Goal: Obtain resource: Download file/media

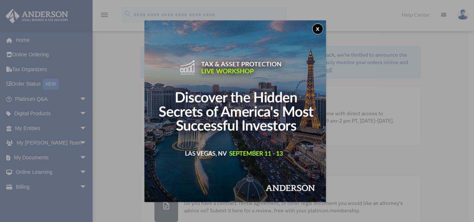
click at [322, 27] on button "x" at bounding box center [317, 28] width 11 height 11
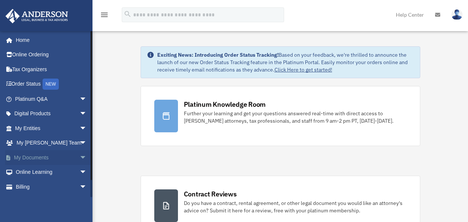
click at [80, 156] on span "arrow_drop_down" at bounding box center [87, 157] width 15 height 15
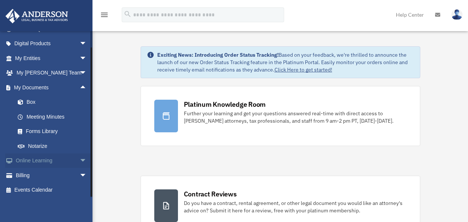
scroll to position [71, 0]
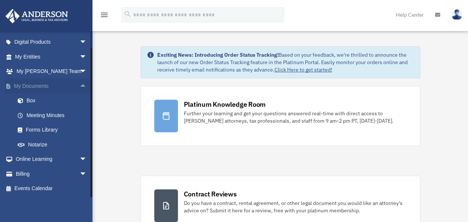
click at [80, 84] on span "arrow_drop_up" at bounding box center [87, 86] width 15 height 15
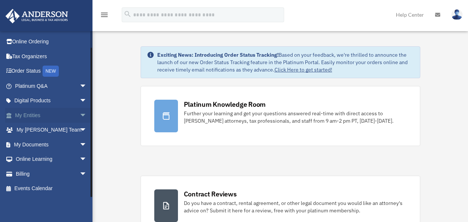
click at [80, 116] on span "arrow_drop_down" at bounding box center [87, 115] width 15 height 15
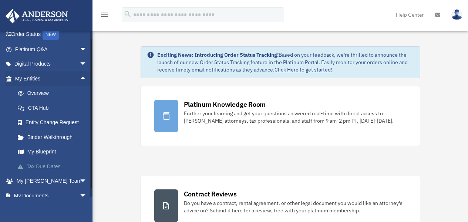
scroll to position [50, 0]
click at [44, 150] on link "My Blueprint" at bounding box center [54, 151] width 88 height 15
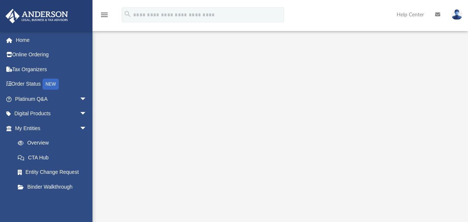
scroll to position [82, 0]
click at [81, 131] on span "arrow_drop_down" at bounding box center [87, 128] width 15 height 15
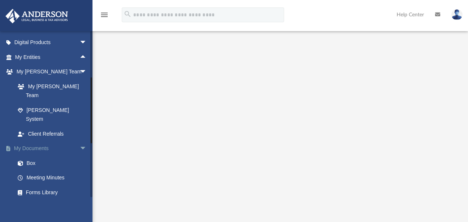
scroll to position [74, 0]
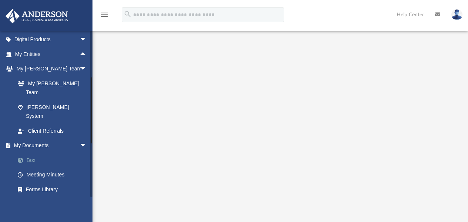
click at [42, 153] on link "Box" at bounding box center [54, 160] width 88 height 15
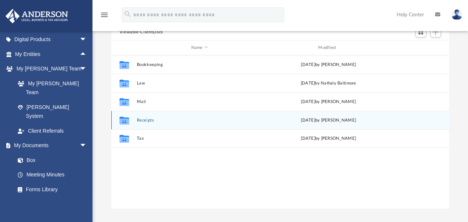
scroll to position [74, 0]
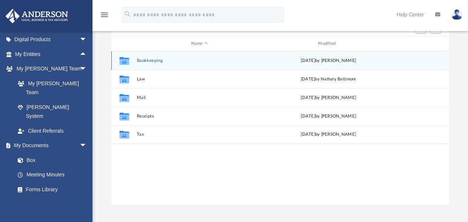
click at [150, 58] on button "Bookkeeping" at bounding box center [200, 60] width 126 height 5
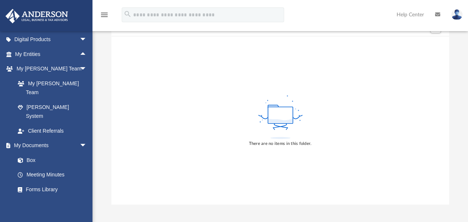
scroll to position [0, 0]
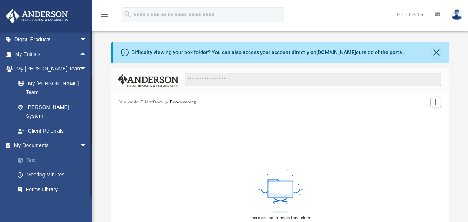
click at [40, 153] on link "Box" at bounding box center [54, 160] width 88 height 15
click at [30, 153] on link "Box" at bounding box center [54, 160] width 88 height 15
click at [22, 158] on span at bounding box center [24, 160] width 5 height 5
click at [438, 51] on button "Close" at bounding box center [436, 52] width 10 height 10
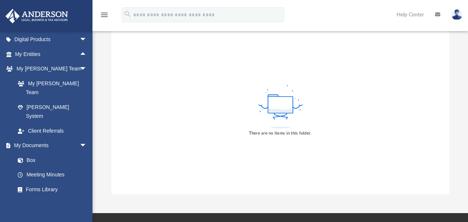
scroll to position [74, 0]
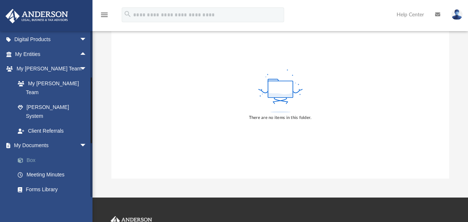
click at [27, 153] on link "Box" at bounding box center [54, 160] width 88 height 15
click at [15, 138] on link "My Documents arrow_drop_down" at bounding box center [51, 145] width 93 height 15
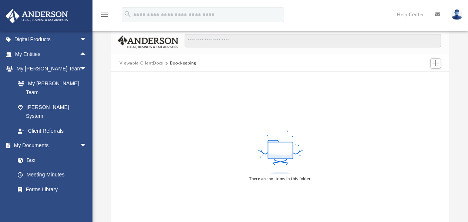
scroll to position [0, 0]
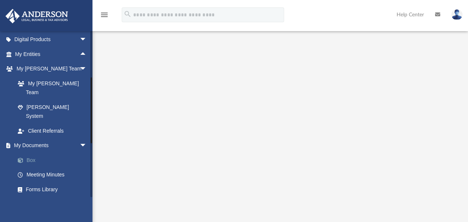
click at [30, 153] on link "Box" at bounding box center [54, 160] width 88 height 15
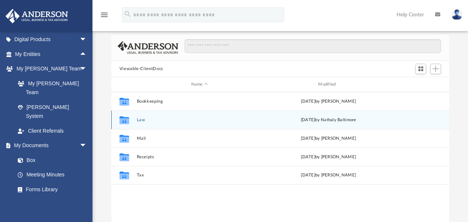
scroll to position [37, 0]
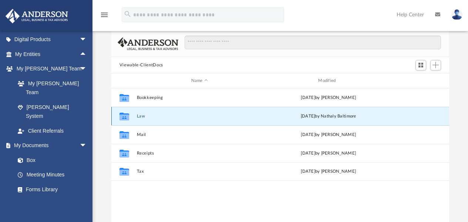
click at [141, 116] on button "Law" at bounding box center [200, 116] width 126 height 5
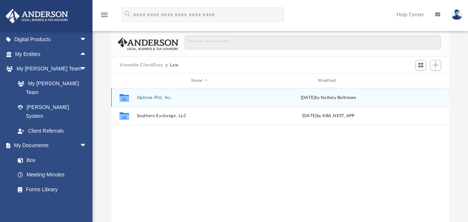
click at [158, 97] on button "Options Pitt, Inc." at bounding box center [200, 97] width 126 height 5
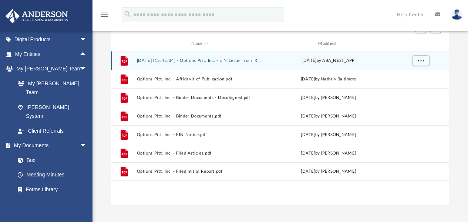
scroll to position [0, 0]
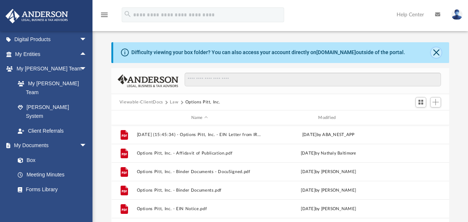
click at [439, 49] on button "Close" at bounding box center [436, 52] width 10 height 10
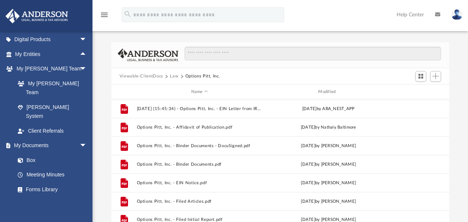
click at [136, 79] on button "Viewable-ClientDocs" at bounding box center [142, 76] width 44 height 7
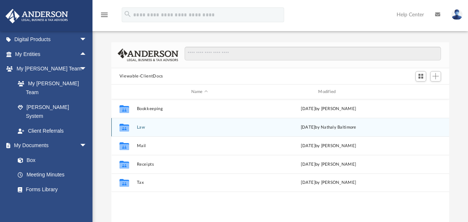
click at [144, 126] on button "Law" at bounding box center [200, 127] width 126 height 5
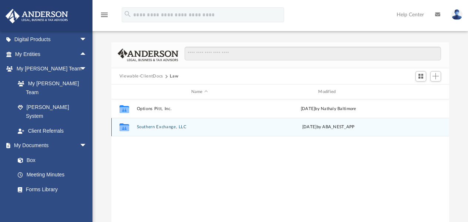
click at [165, 124] on div "Collaborated Folder Southern Exchange, LLC [DATE] by ABA_NEST_APP" at bounding box center [280, 127] width 338 height 19
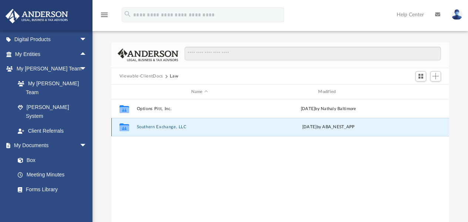
click at [165, 128] on button "Southern Exchange, LLC" at bounding box center [200, 127] width 126 height 5
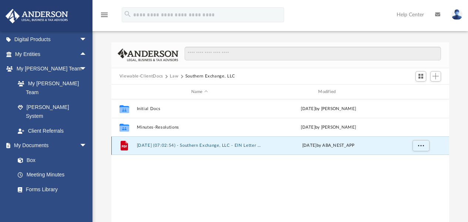
click at [201, 144] on button "[DATE] (07:02:54) - Southern Exchange, LLC - EIN Letter from IRS.pdf" at bounding box center [200, 145] width 126 height 5
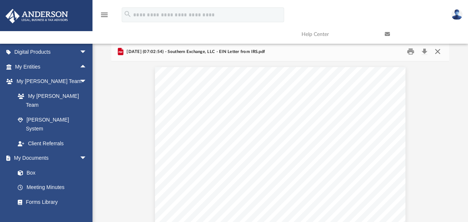
click at [436, 49] on button "Close" at bounding box center [437, 51] width 13 height 11
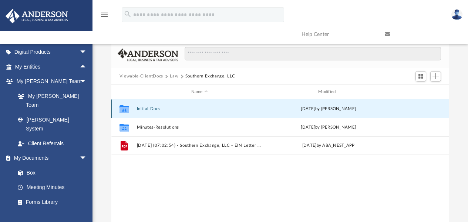
click at [150, 108] on button "Initial Docs" at bounding box center [200, 108] width 126 height 5
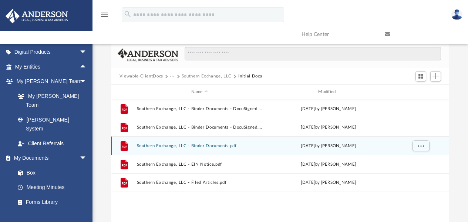
click at [215, 146] on button "Southern Exchange, LLC - Binder Documents.pdf" at bounding box center [200, 145] width 126 height 5
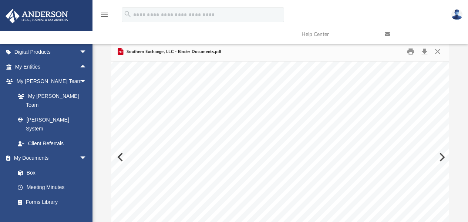
scroll to position [36830, 0]
click at [412, 53] on button "Print" at bounding box center [411, 51] width 15 height 11
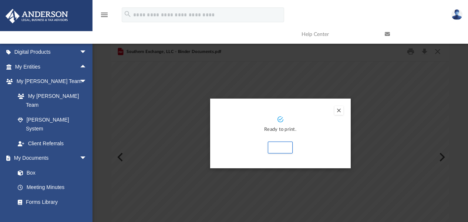
click at [340, 110] on button "Preview" at bounding box center [339, 110] width 9 height 9
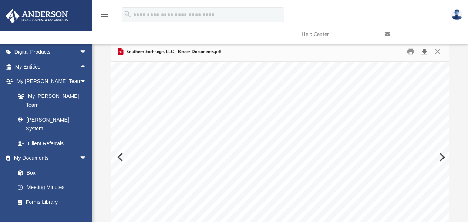
click at [425, 54] on button "Download" at bounding box center [424, 51] width 13 height 11
click at [411, 51] on button "Print" at bounding box center [411, 51] width 15 height 11
